Goal: Find specific page/section: Find specific page/section

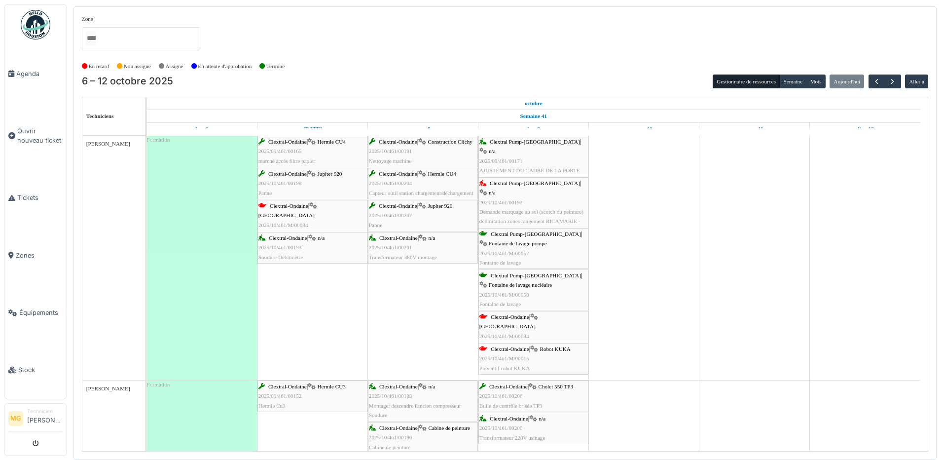
click at [548, 357] on div "Clextral-Ondaine | Robot KUKA 2025/10/461/M/00015 Préventif robot KUKA" at bounding box center [533, 358] width 108 height 29
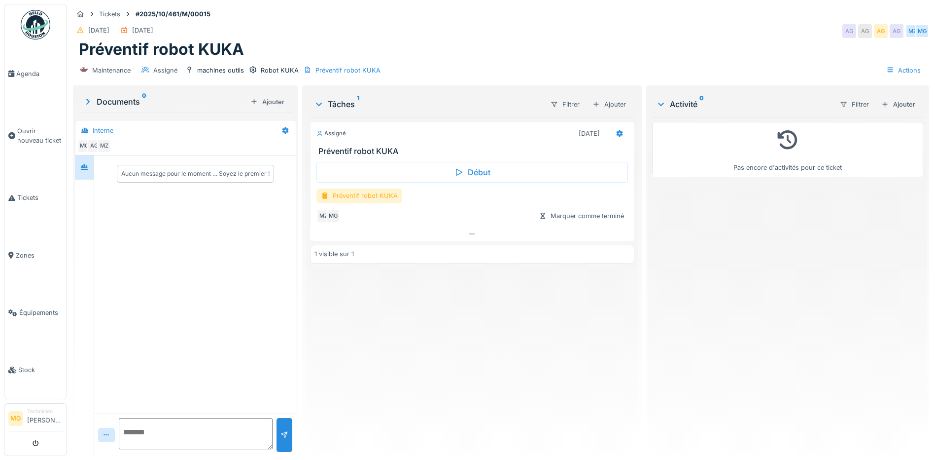
click at [358, 193] on div "Préventif robot KUKA" at bounding box center [360, 195] width 86 height 14
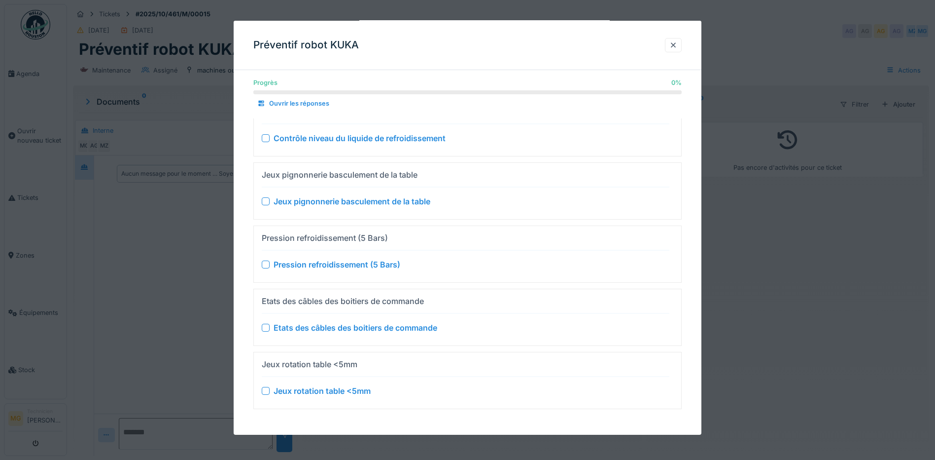
scroll to position [7, 0]
click at [677, 46] on div at bounding box center [674, 44] width 8 height 9
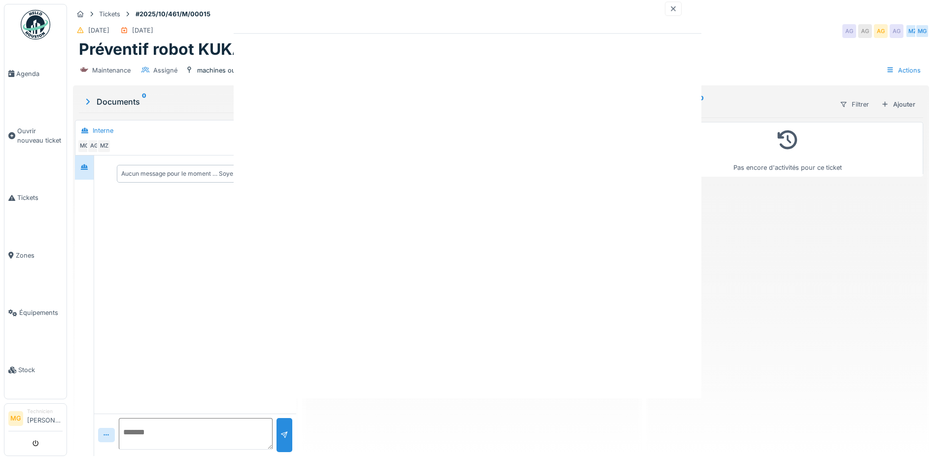
scroll to position [0, 0]
